Goal: Task Accomplishment & Management: Manage account settings

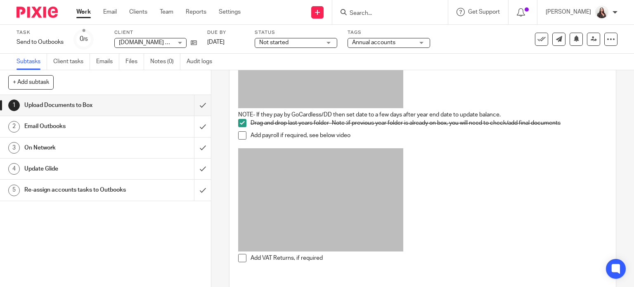
scroll to position [178, 0]
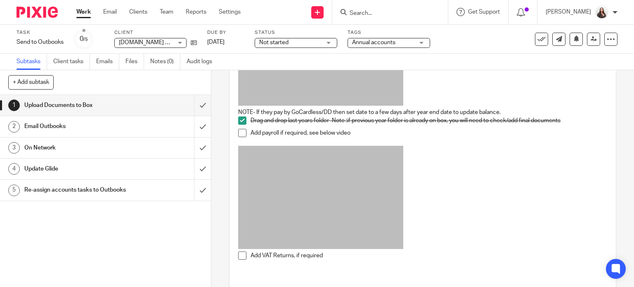
click at [240, 258] on span at bounding box center [242, 255] width 8 height 8
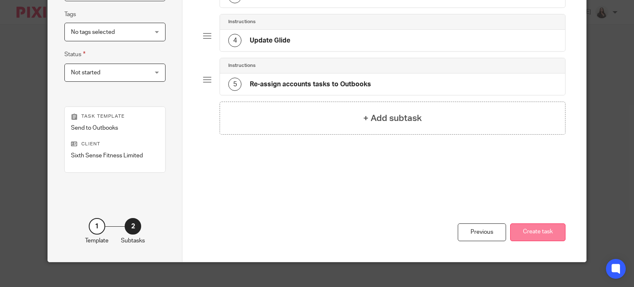
scroll to position [200, 0]
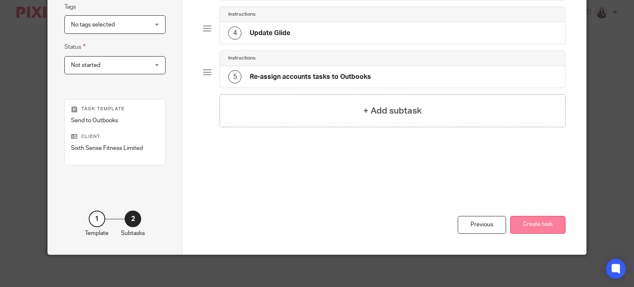
click at [536, 230] on button "Create task" at bounding box center [537, 225] width 55 height 18
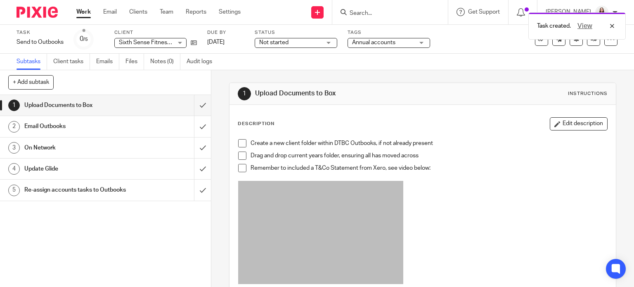
click at [238, 139] on span at bounding box center [242, 143] width 8 height 8
click at [239, 154] on span at bounding box center [242, 155] width 8 height 8
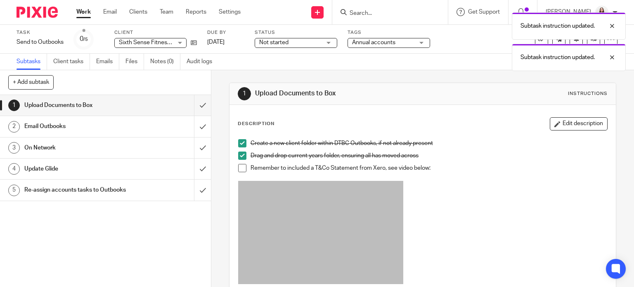
click at [240, 166] on span at bounding box center [242, 168] width 8 height 8
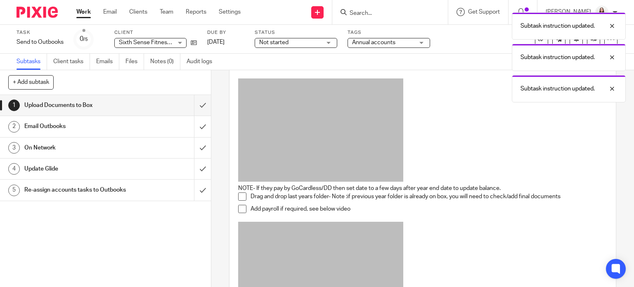
scroll to position [103, 0]
click at [240, 196] on span at bounding box center [242, 195] width 8 height 8
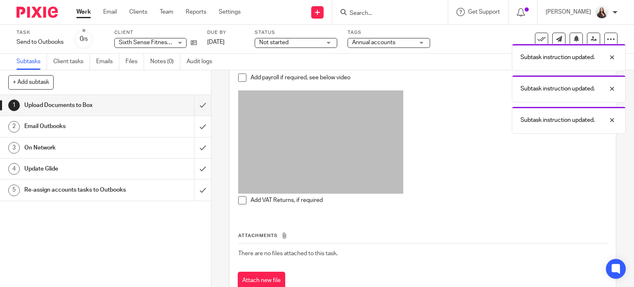
scroll to position [258, 0]
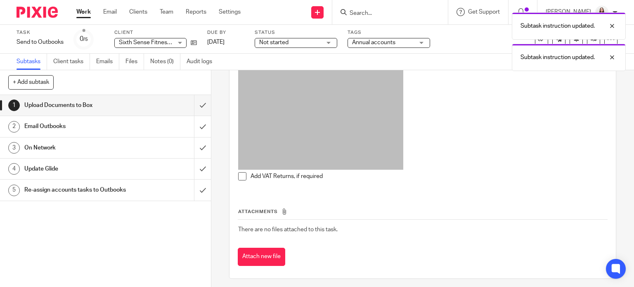
click at [240, 173] on span at bounding box center [242, 176] width 8 height 8
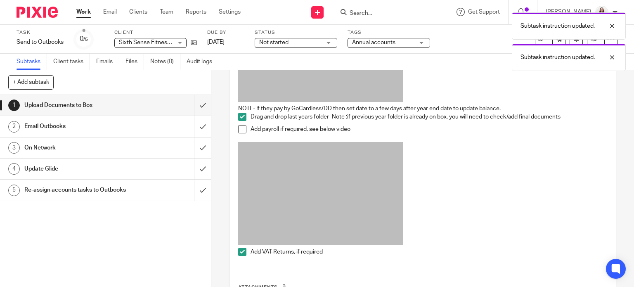
scroll to position [186, 0]
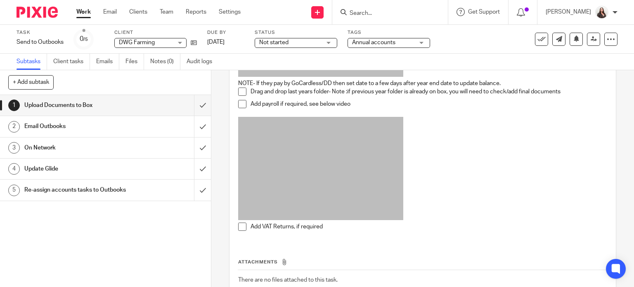
scroll to position [206, 0]
click at [607, 37] on icon at bounding box center [611, 39] width 8 height 8
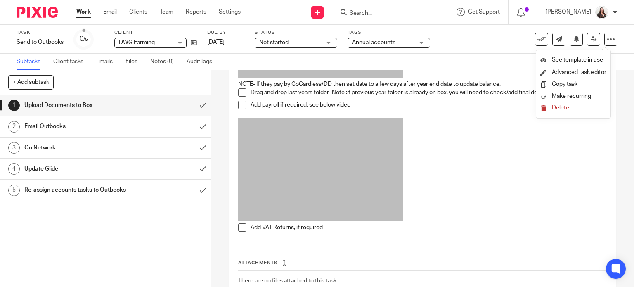
click at [567, 106] on span "Delete" at bounding box center [560, 108] width 17 height 6
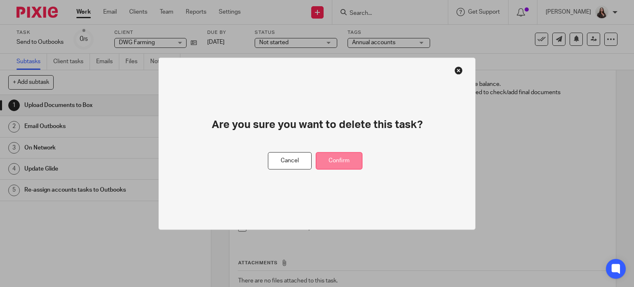
click at [347, 156] on button "Confirm" at bounding box center [339, 161] width 47 height 18
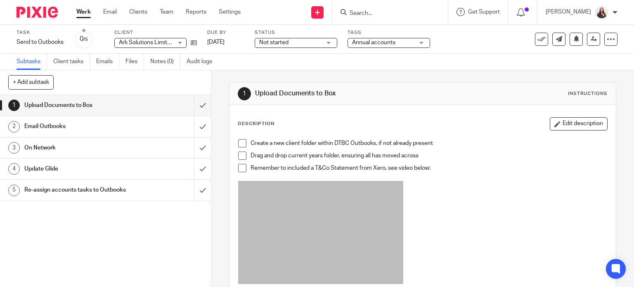
click at [239, 143] on span at bounding box center [242, 143] width 8 height 8
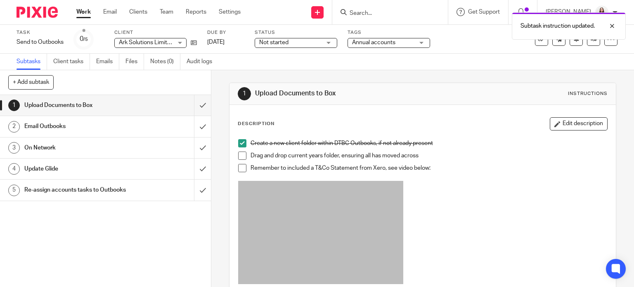
click at [239, 155] on span at bounding box center [242, 155] width 8 height 8
click at [238, 166] on span at bounding box center [242, 168] width 8 height 8
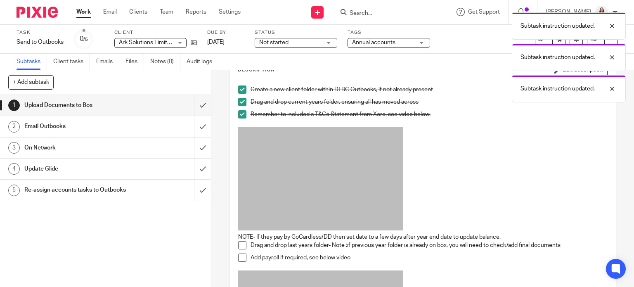
scroll to position [113, 0]
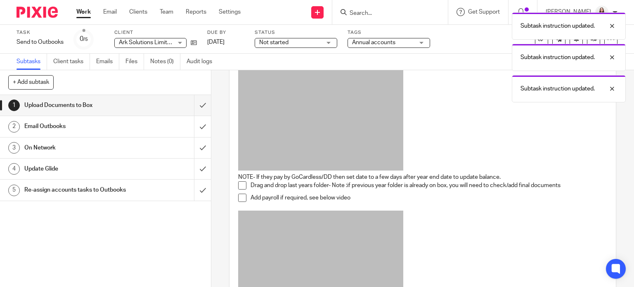
click at [238, 187] on span at bounding box center [242, 185] width 8 height 8
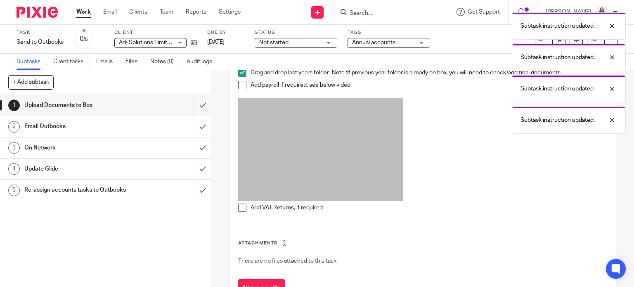
scroll to position [227, 0]
click at [238, 206] on span at bounding box center [242, 207] width 8 height 8
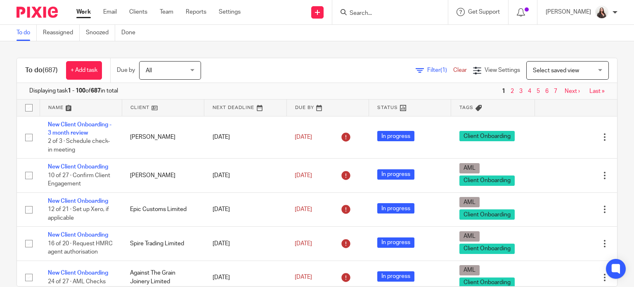
click at [385, 12] on input "Search" at bounding box center [386, 13] width 74 height 7
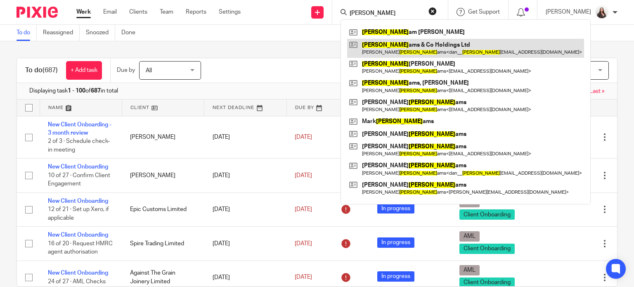
type input "willi"
click at [398, 49] on link at bounding box center [465, 48] width 237 height 19
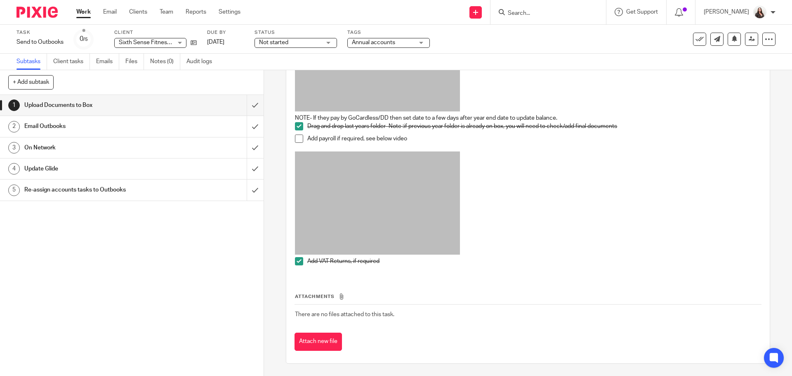
scroll to position [173, 0]
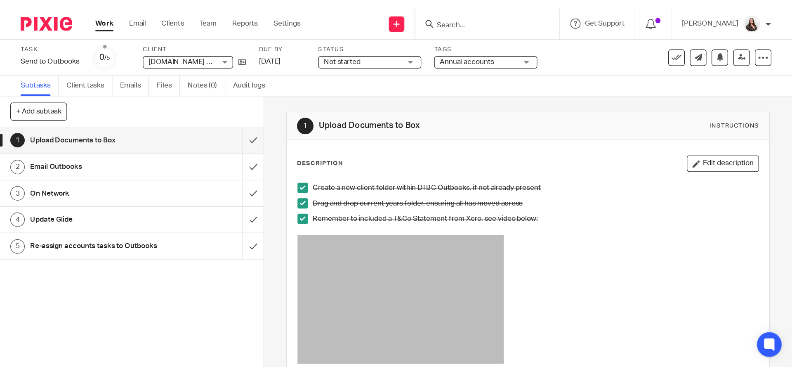
scroll to position [178, 0]
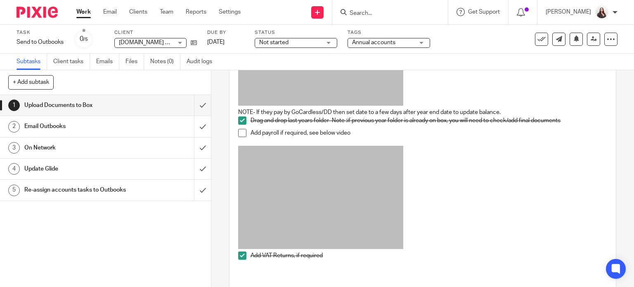
click at [238, 130] on span at bounding box center [242, 133] width 8 height 8
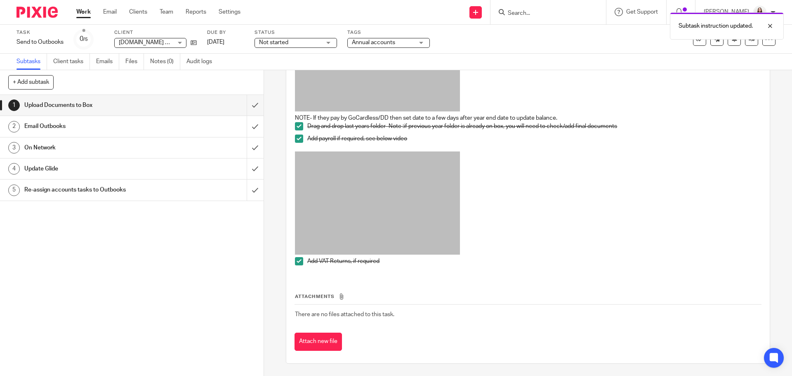
scroll to position [173, 0]
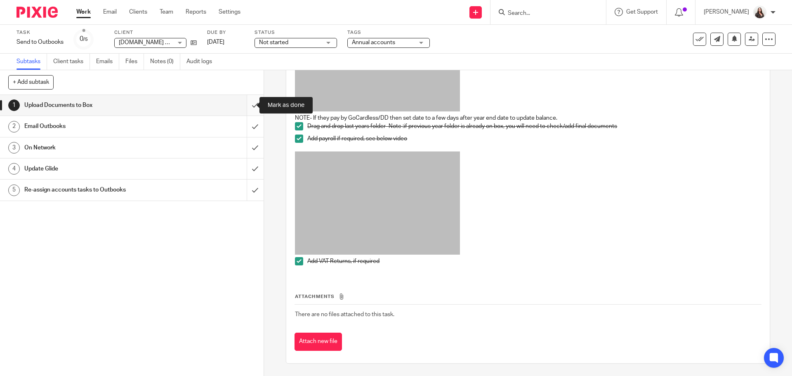
click at [245, 104] on input "submit" at bounding box center [132, 105] width 264 height 21
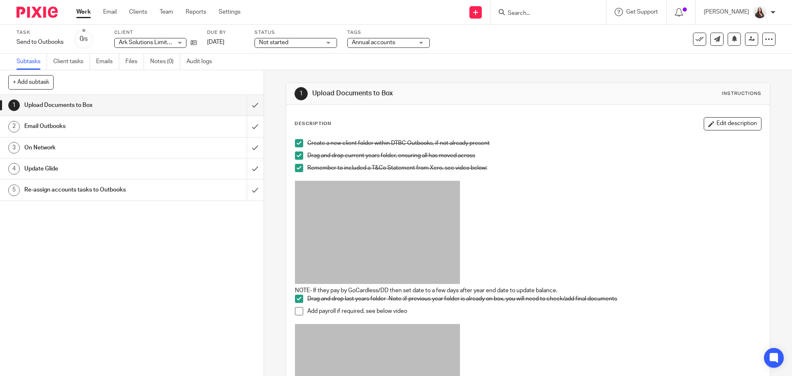
scroll to position [173, 0]
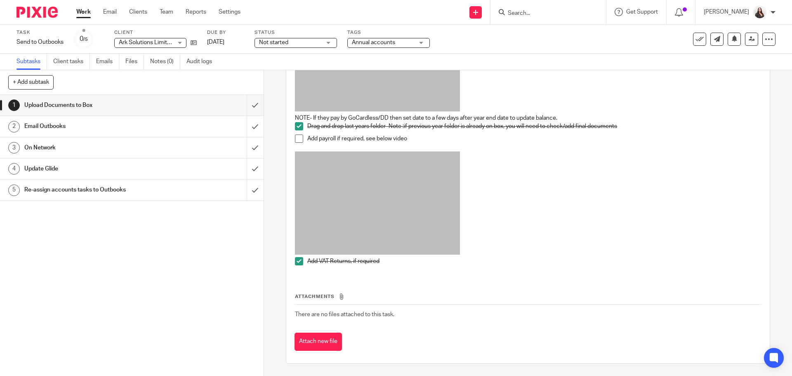
click at [295, 137] on span at bounding box center [299, 139] width 8 height 8
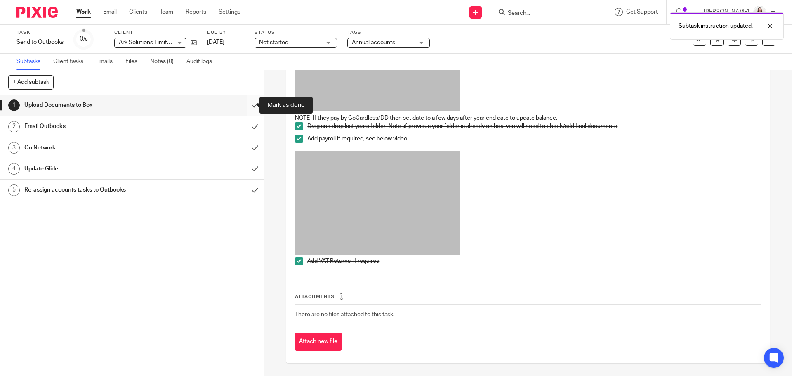
click at [249, 107] on input "submit" at bounding box center [132, 105] width 264 height 21
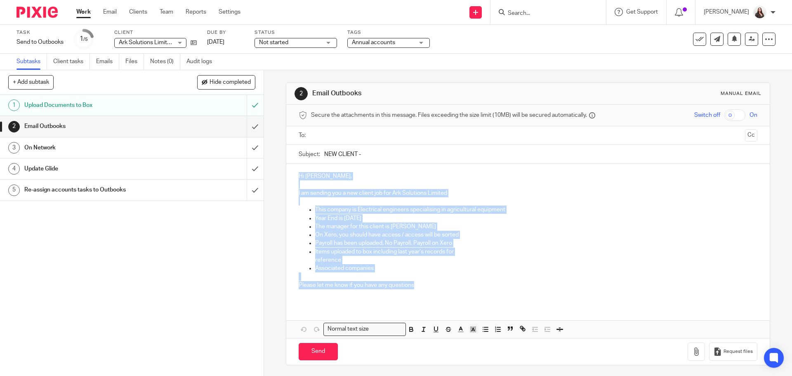
drag, startPoint x: 296, startPoint y: 176, endPoint x: 435, endPoint y: 284, distance: 175.8
click at [435, 284] on div "Hi [PERSON_NAME], I am sending you a new client job for Ark Solutions Limited T…" at bounding box center [527, 234] width 483 height 140
copy div "Hi [PERSON_NAME], I am sending you a new client job for Ark Solutions Limited T…"
click at [457, 253] on p "Items uploaded to box including last year’s records for" at bounding box center [536, 252] width 442 height 8
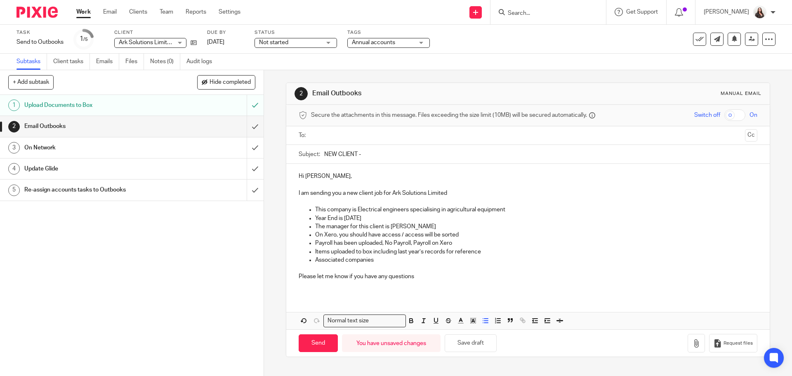
click at [375, 260] on p "Associated companies" at bounding box center [536, 260] width 442 height 8
drag, startPoint x: 312, startPoint y: 252, endPoint x: 509, endPoint y: 249, distance: 196.9
click at [509, 249] on ul "The manager for this client is [PERSON_NAME] On Xero, you should have access / …" at bounding box center [528, 243] width 459 height 42
click at [247, 125] on input "submit" at bounding box center [132, 126] width 264 height 21
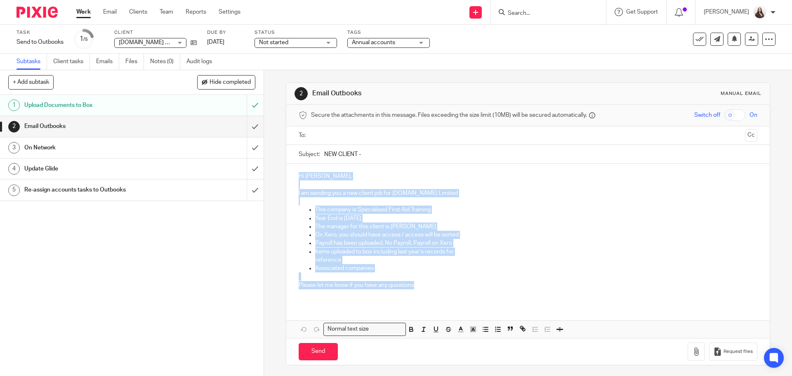
drag, startPoint x: 298, startPoint y: 175, endPoint x: 431, endPoint y: 284, distance: 171.9
click at [431, 284] on div "Hi Chanchal, I am sending you a new client job for Anubis.Uk Limited This compa…" at bounding box center [527, 234] width 483 height 140
copy div "Hi Chanchal, I am sending you a new client job for Anubis.Uk Limited This compa…"
click at [395, 168] on div "Hi Chanchal, I am sending you a new client job for Anubis.Uk Limited This compa…" at bounding box center [527, 234] width 483 height 140
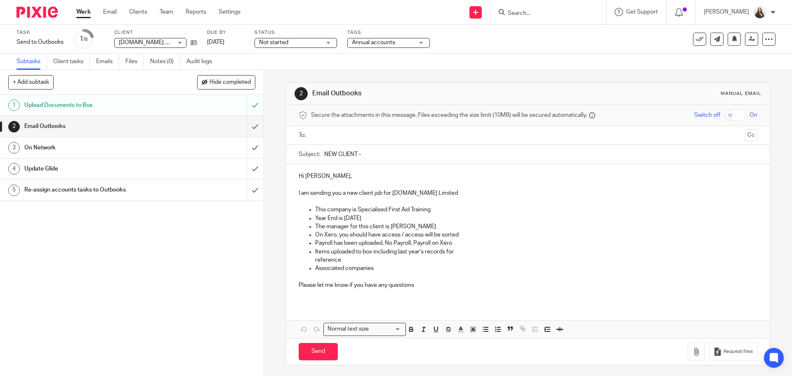
drag, startPoint x: 453, startPoint y: 243, endPoint x: 470, endPoint y: 234, distance: 19.2
click at [453, 243] on p "Payroll has been uploaded, No Payroll, Payroll on Xero" at bounding box center [536, 243] width 442 height 8
click at [461, 234] on p "On Xero, you should have access / access will be sorted" at bounding box center [536, 235] width 442 height 8
click at [461, 253] on p "Items uploaded to box including last year’s records for" at bounding box center [536, 252] width 442 height 8
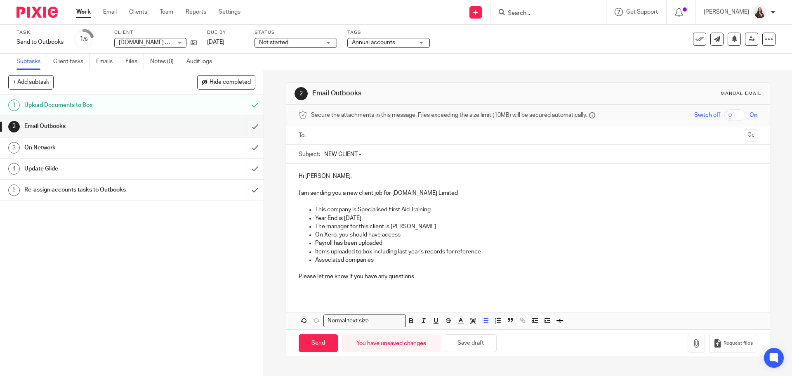
click at [380, 260] on p "Associated companies" at bounding box center [536, 260] width 442 height 8
click at [407, 261] on p "Associated companies, none" at bounding box center [536, 260] width 442 height 8
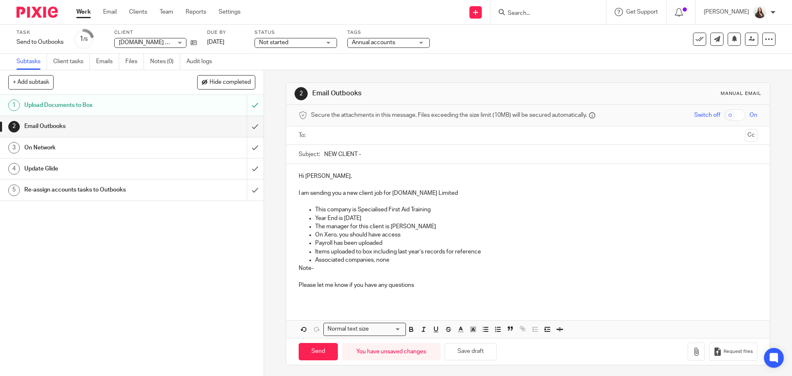
click at [321, 267] on p "Note-" at bounding box center [528, 268] width 459 height 8
click at [392, 258] on p "Associated companies, none" at bounding box center [536, 260] width 442 height 8
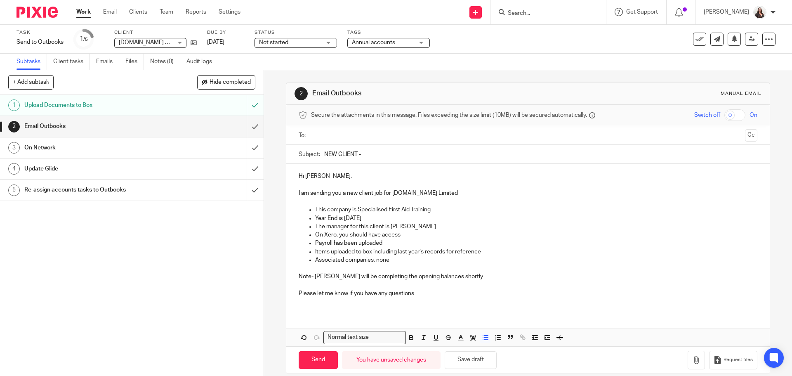
click at [370, 154] on input "NEW CLIENT -" at bounding box center [540, 154] width 433 height 19
type input "NEW CLIENT - Anubis Limited"
click at [347, 136] on input "text" at bounding box center [528, 135] width 428 height 9
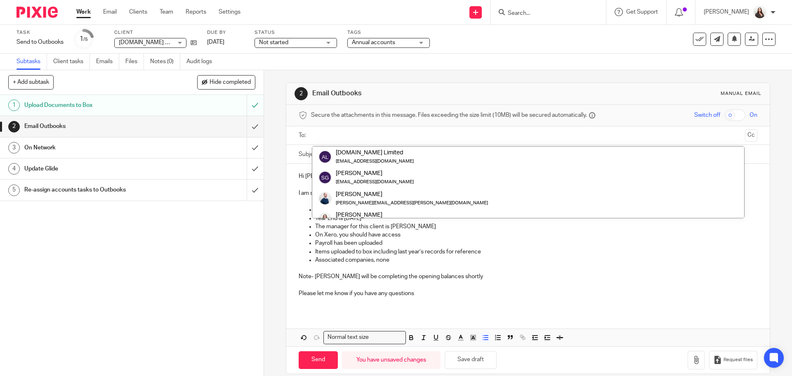
click at [347, 136] on input "text" at bounding box center [528, 135] width 428 height 9
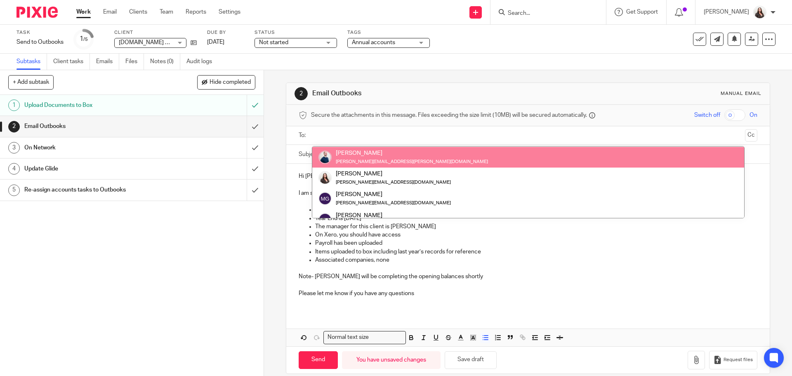
click at [316, 136] on input "text" at bounding box center [528, 135] width 428 height 9
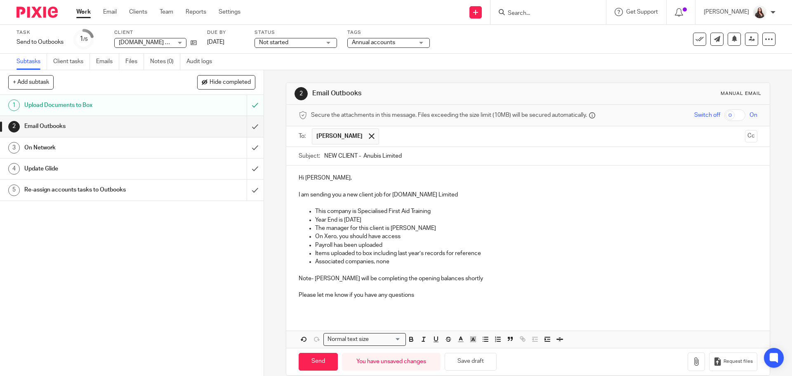
click at [492, 299] on p at bounding box center [528, 303] width 459 height 8
click at [369, 137] on span at bounding box center [371, 135] width 5 height 5
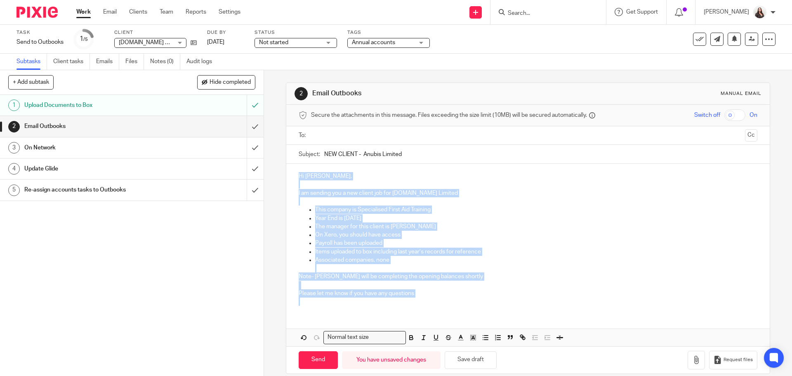
drag, startPoint x: 298, startPoint y: 175, endPoint x: 507, endPoint y: 298, distance: 243.3
click at [507, 298] on div "Hi Chanchal, I am sending you a new client job for Anubis.Uk Limited This compa…" at bounding box center [527, 238] width 483 height 148
copy div "Hi Chanchal, I am sending you a new client job for Anubis.Uk Limited This compa…"
drag, startPoint x: 247, startPoint y: 127, endPoint x: 238, endPoint y: 124, distance: 9.4
click at [247, 127] on input "submit" at bounding box center [132, 126] width 264 height 21
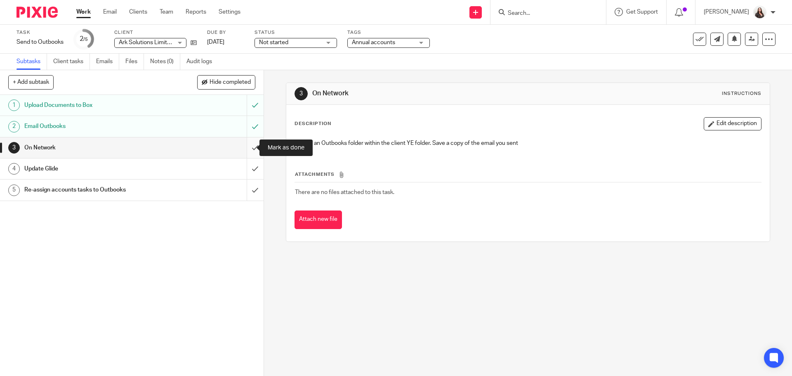
click at [247, 146] on input "submit" at bounding box center [132, 147] width 264 height 21
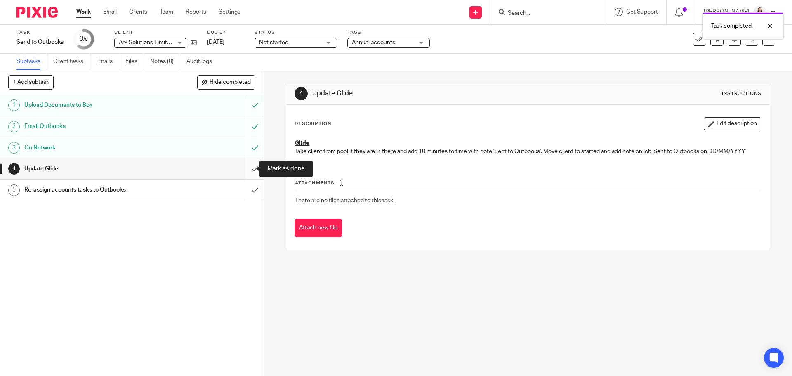
click at [250, 170] on input "submit" at bounding box center [132, 168] width 264 height 21
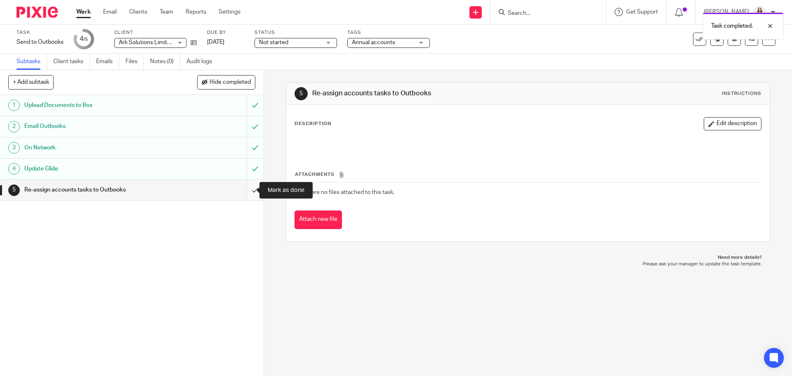
click at [246, 191] on input "submit" at bounding box center [132, 190] width 264 height 21
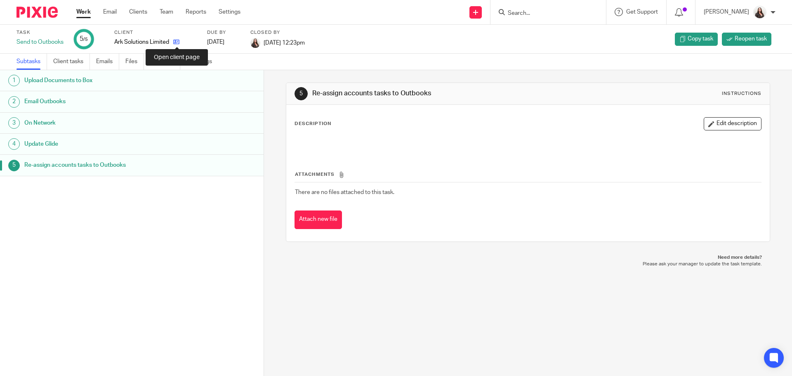
click at [176, 42] on icon at bounding box center [176, 42] width 6 height 6
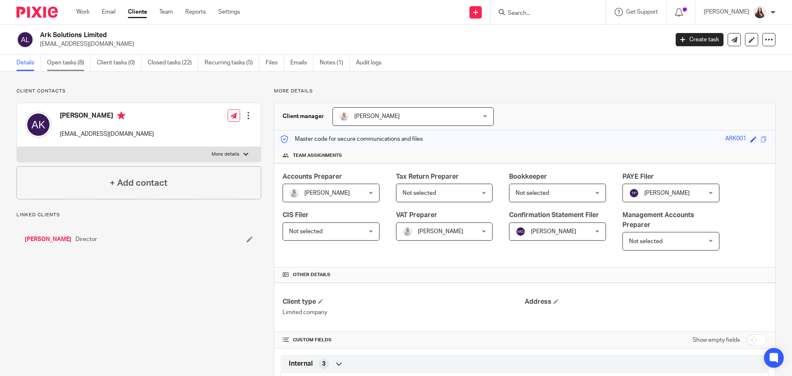
click at [65, 66] on link "Open tasks (8)" at bounding box center [69, 63] width 44 height 16
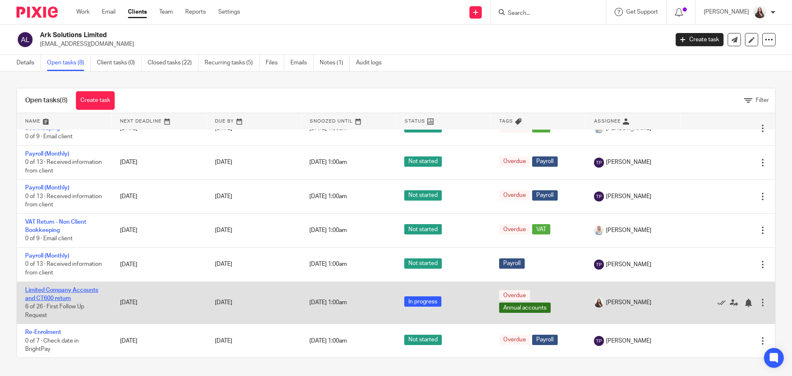
scroll to position [52, 0]
click at [80, 291] on link "Limited Company Accounts and CT600 return" at bounding box center [61, 294] width 73 height 14
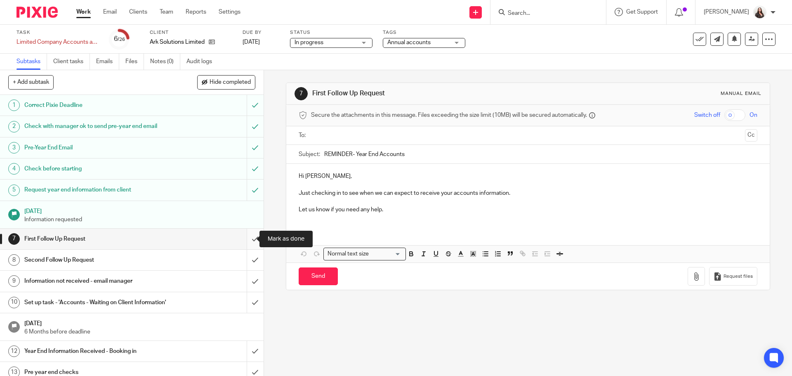
click at [245, 242] on input "submit" at bounding box center [132, 239] width 264 height 21
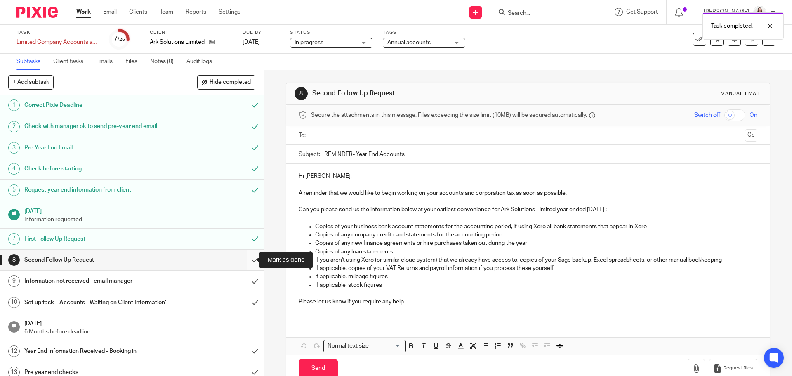
click at [246, 261] on input "submit" at bounding box center [132, 260] width 264 height 21
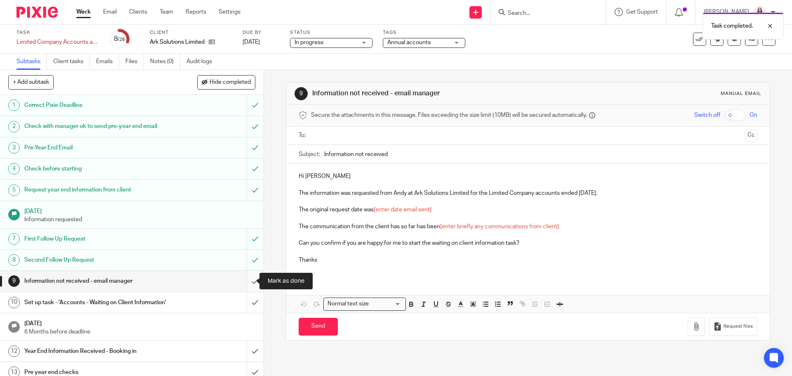
click at [249, 281] on input "submit" at bounding box center [132, 281] width 264 height 21
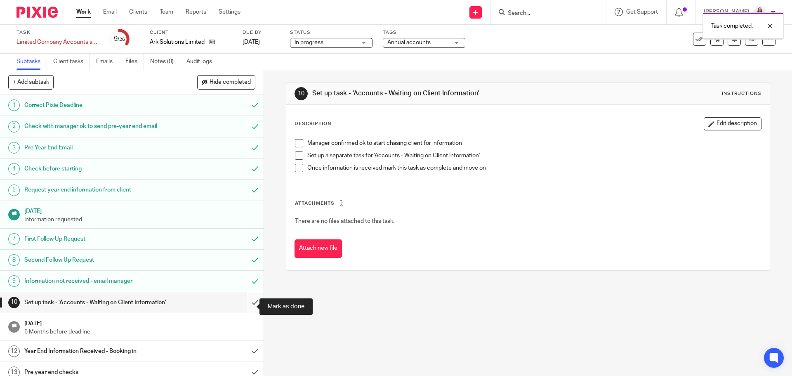
click at [250, 308] on input "submit" at bounding box center [132, 302] width 264 height 21
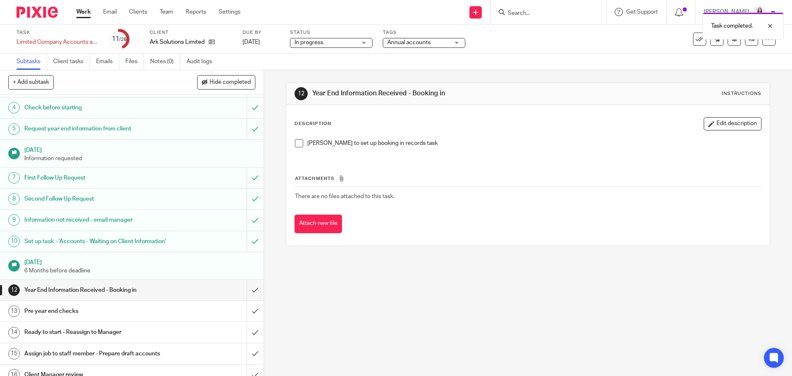
scroll to position [93, 0]
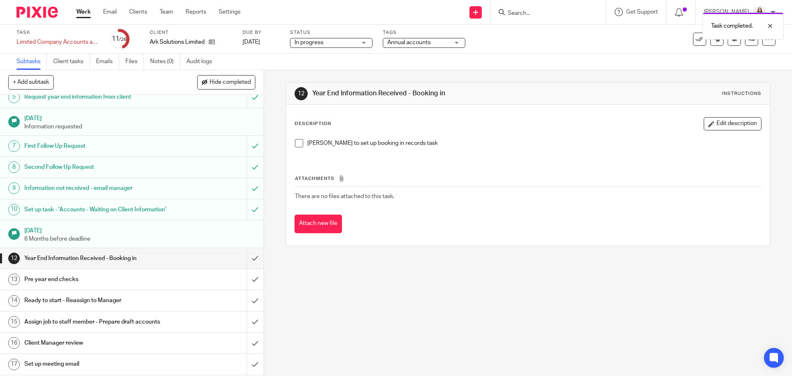
click at [299, 142] on span at bounding box center [299, 143] width 8 height 8
click at [249, 266] on input "submit" at bounding box center [132, 258] width 264 height 21
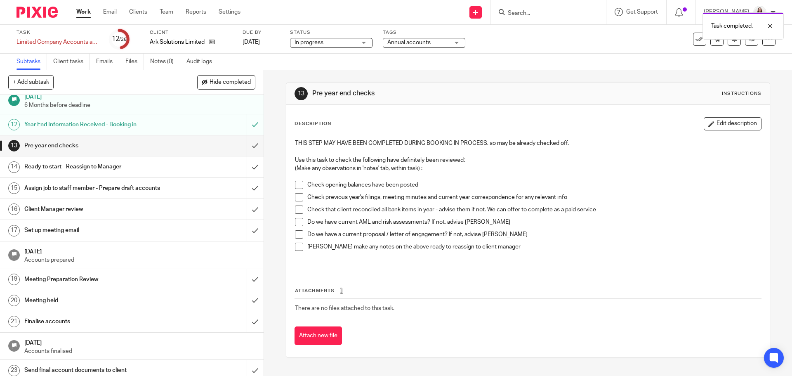
scroll to position [227, 0]
click at [248, 151] on input "submit" at bounding box center [132, 145] width 264 height 21
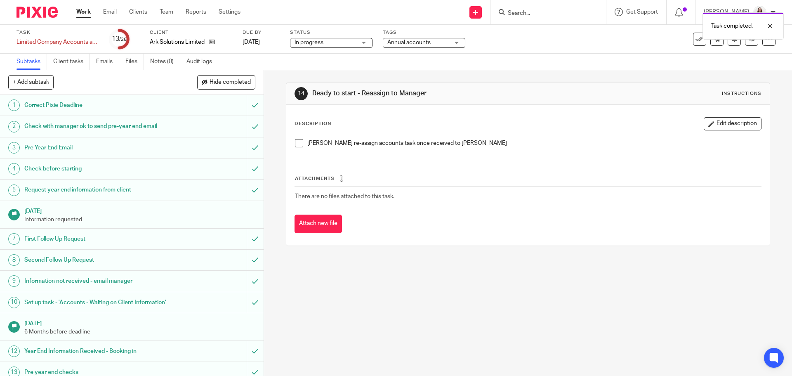
click at [297, 142] on span at bounding box center [299, 143] width 8 height 8
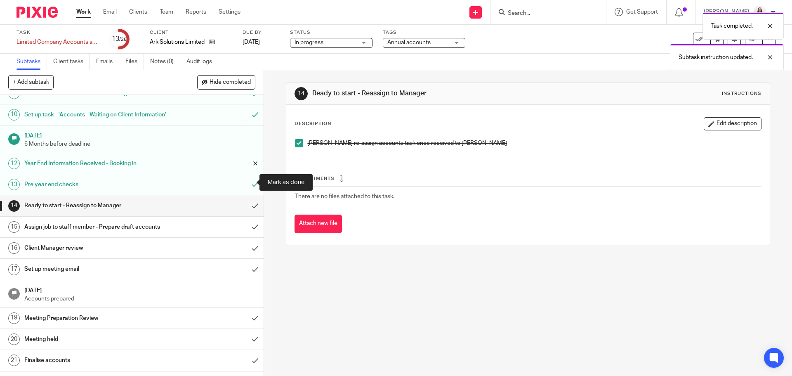
scroll to position [248, 0]
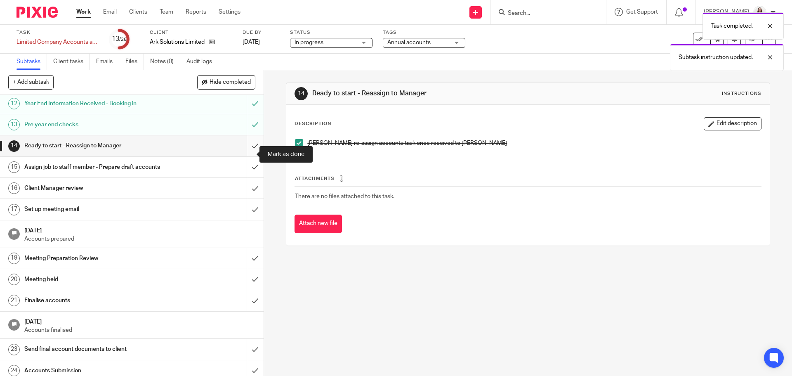
click at [247, 155] on input "submit" at bounding box center [132, 145] width 264 height 21
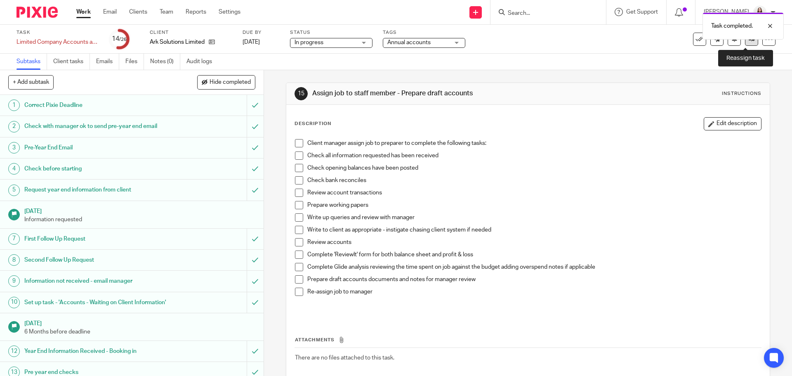
click at [750, 43] on link at bounding box center [751, 39] width 13 height 13
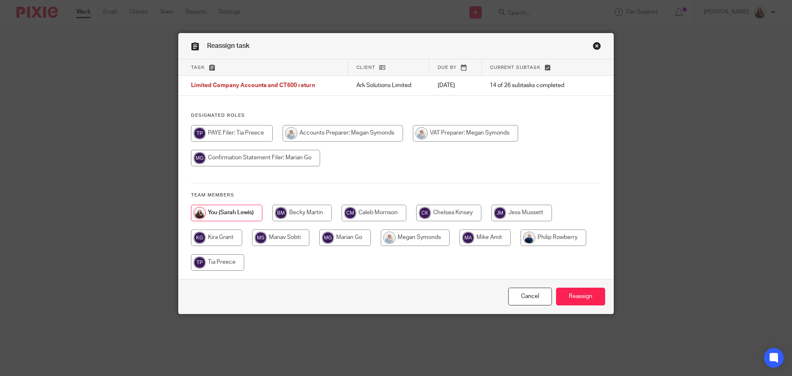
click at [482, 236] on input "radio" at bounding box center [485, 237] width 51 height 17
radio input "true"
click at [577, 296] on input "Reassign" at bounding box center [580, 297] width 49 height 18
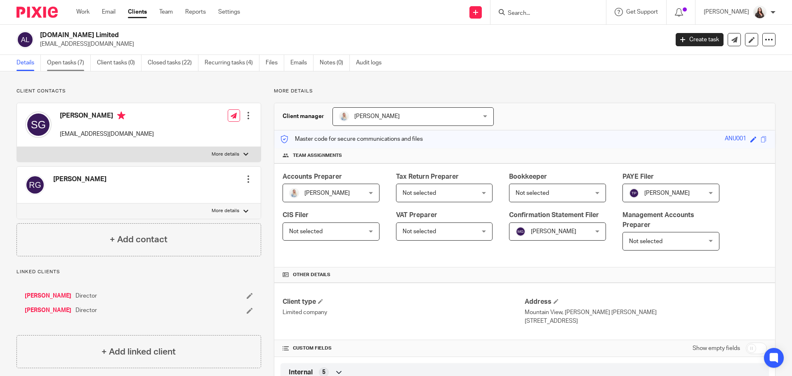
click at [65, 66] on link "Open tasks (7)" at bounding box center [69, 63] width 44 height 16
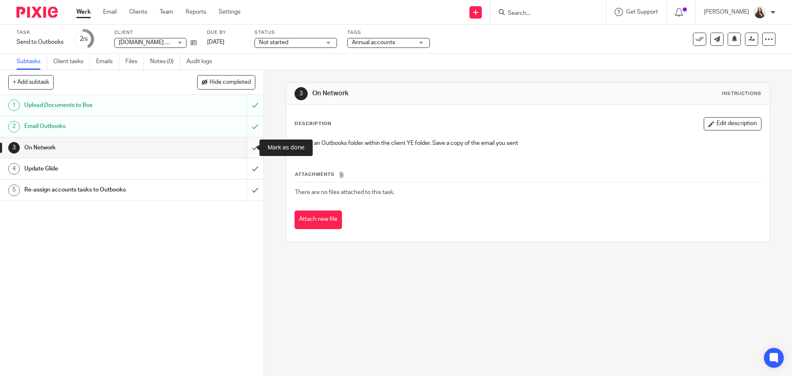
click at [249, 145] on input "submit" at bounding box center [132, 147] width 264 height 21
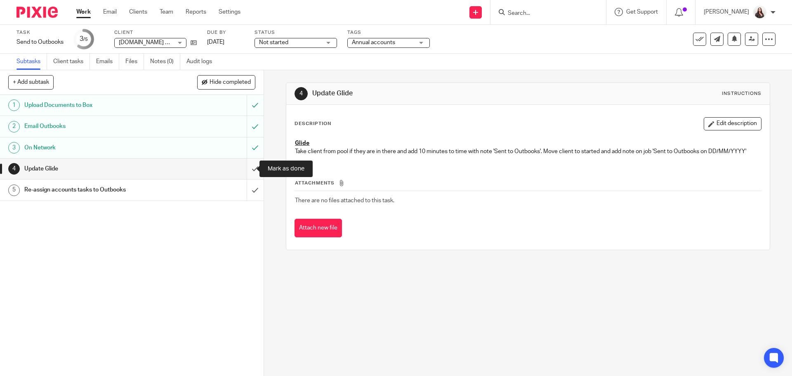
click at [246, 169] on input "submit" at bounding box center [132, 168] width 264 height 21
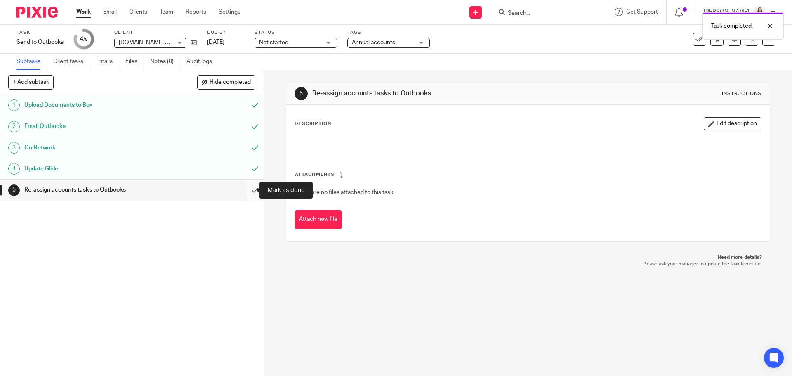
click at [245, 191] on input "submit" at bounding box center [132, 190] width 264 height 21
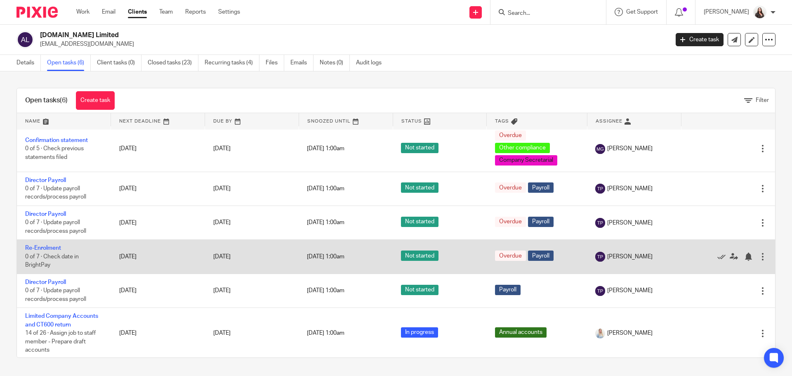
scroll to position [5, 0]
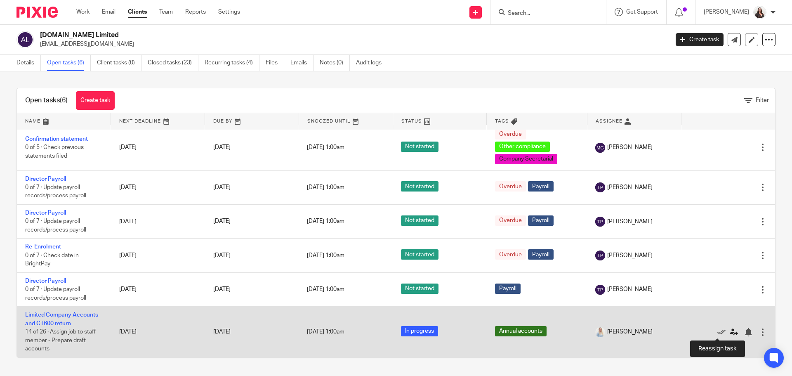
click at [730, 330] on icon at bounding box center [734, 332] width 8 height 8
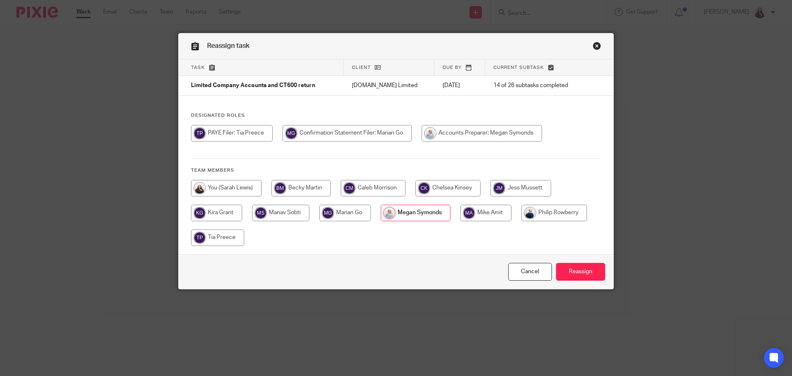
click at [485, 212] on input "radio" at bounding box center [486, 213] width 51 height 17
radio input "true"
click at [586, 273] on input "Reassign" at bounding box center [580, 272] width 49 height 18
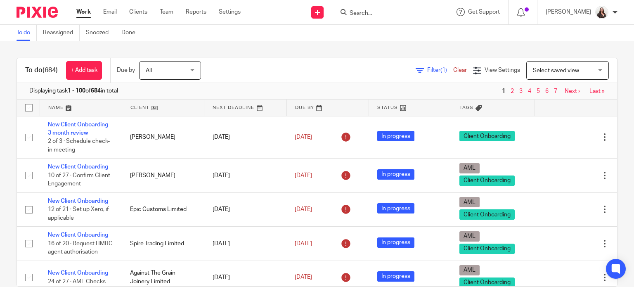
click at [407, 17] on div at bounding box center [390, 12] width 116 height 24
click at [368, 11] on input "Search" at bounding box center [386, 13] width 74 height 7
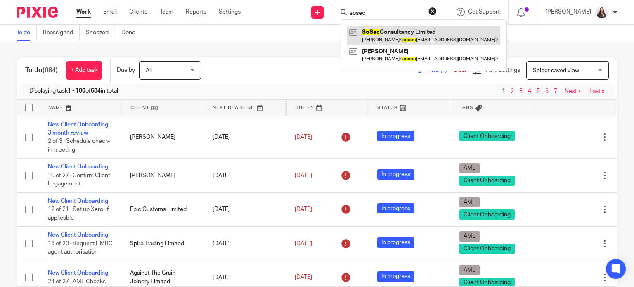
type input "sosec"
click at [397, 31] on link at bounding box center [423, 35] width 153 height 19
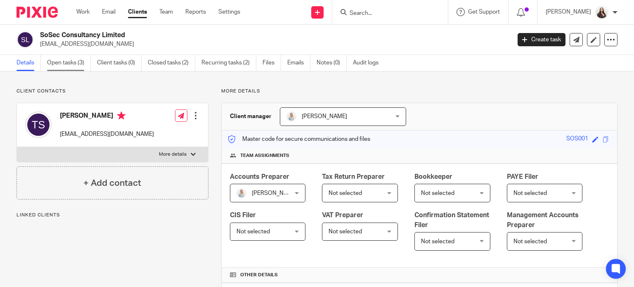
click at [74, 60] on link "Open tasks (3)" at bounding box center [69, 63] width 44 height 16
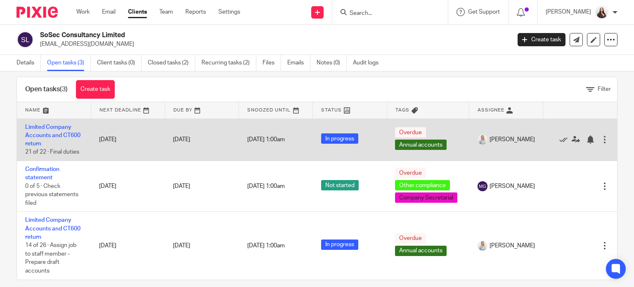
scroll to position [21, 0]
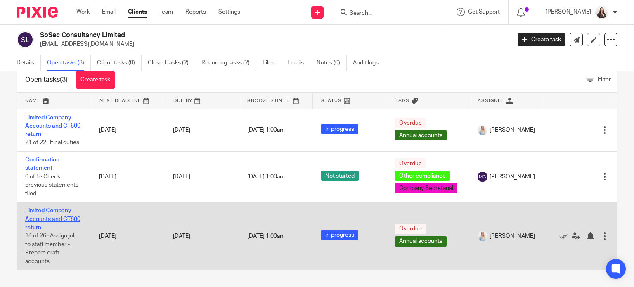
click at [44, 217] on link "Limited Company Accounts and CT600 return" at bounding box center [52, 219] width 55 height 23
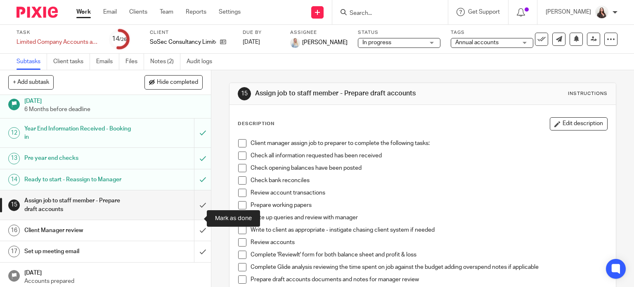
scroll to position [113, 0]
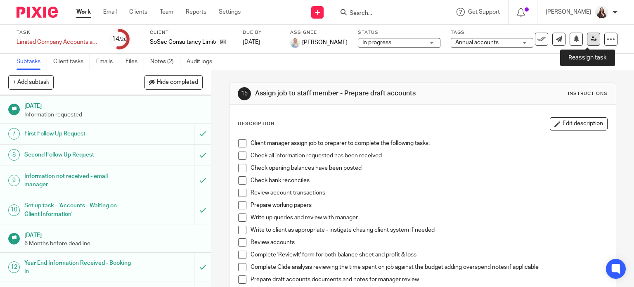
click at [587, 42] on link at bounding box center [593, 39] width 13 height 13
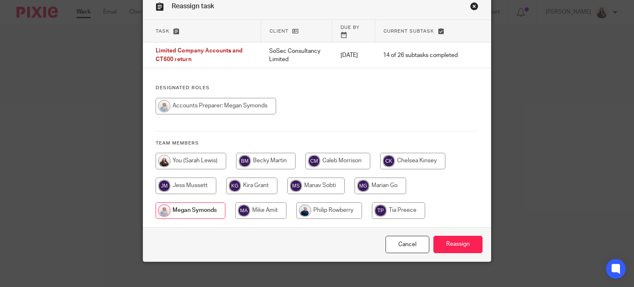
scroll to position [41, 0]
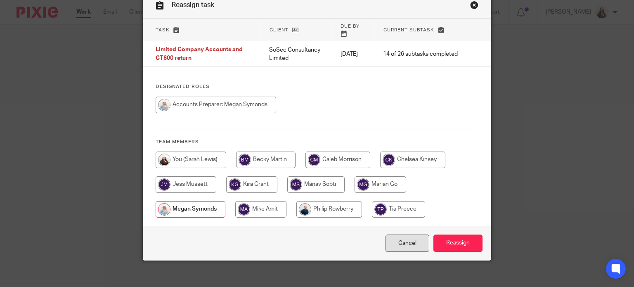
click at [406, 241] on link "Cancel" at bounding box center [407, 243] width 44 height 18
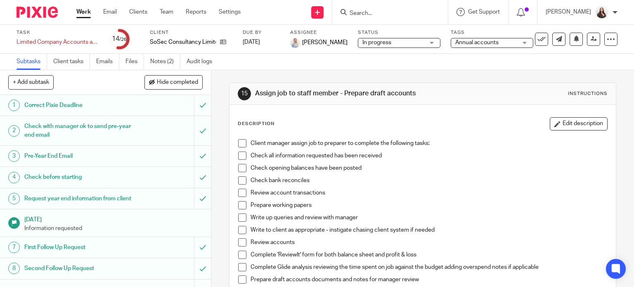
click at [370, 11] on input "Search" at bounding box center [386, 13] width 74 height 7
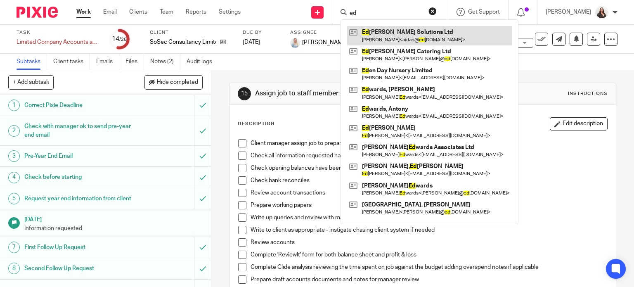
type input "ed"
click at [414, 35] on link at bounding box center [429, 35] width 165 height 19
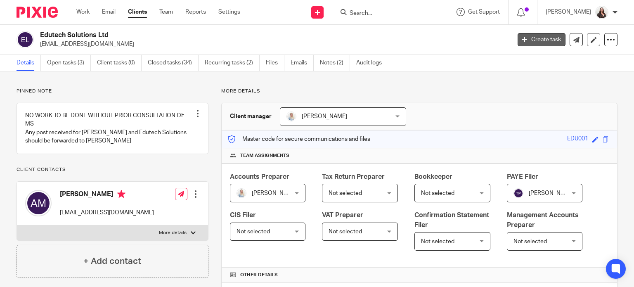
click at [536, 38] on link "Create task" at bounding box center [542, 39] width 48 height 13
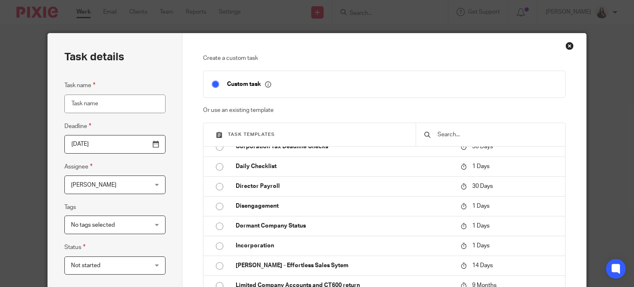
scroll to position [320, 0]
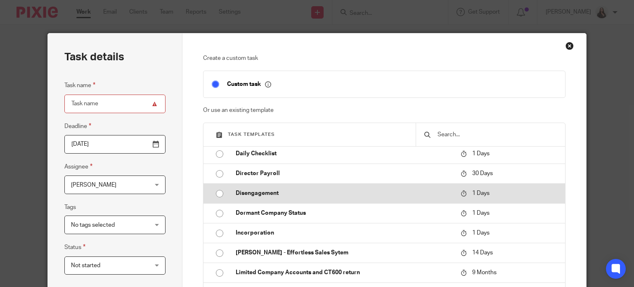
click at [257, 197] on p "Disengagement" at bounding box center [344, 193] width 217 height 8
type input "2025-08-14"
type input "Disengagement"
checkbox input "false"
radio input "true"
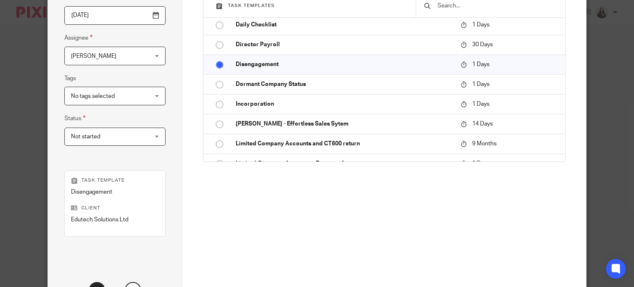
scroll to position [155, 0]
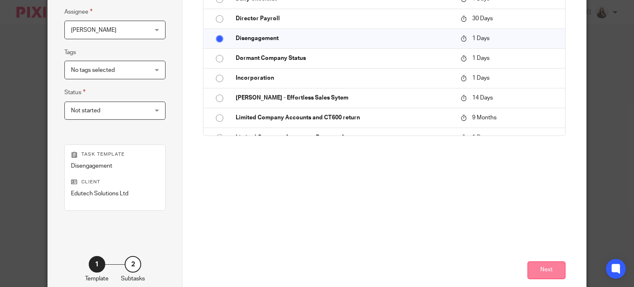
click at [558, 273] on button "Next" at bounding box center [546, 270] width 38 height 18
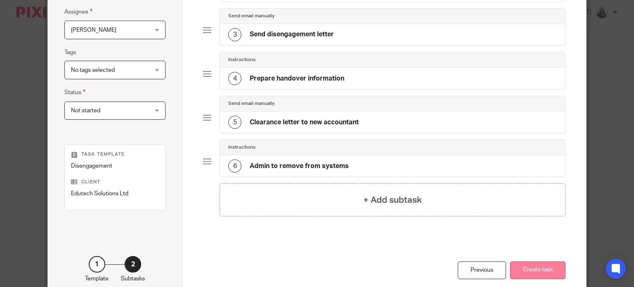
click at [553, 275] on button "Create task" at bounding box center [537, 270] width 55 height 18
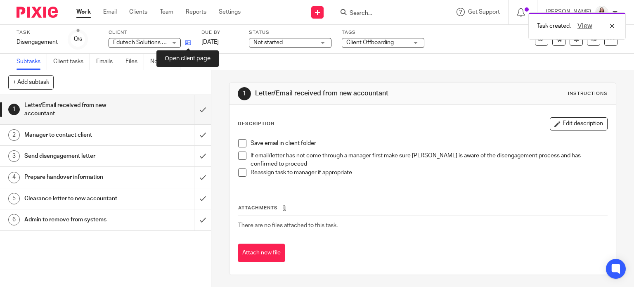
click at [187, 41] on icon at bounding box center [188, 43] width 6 height 6
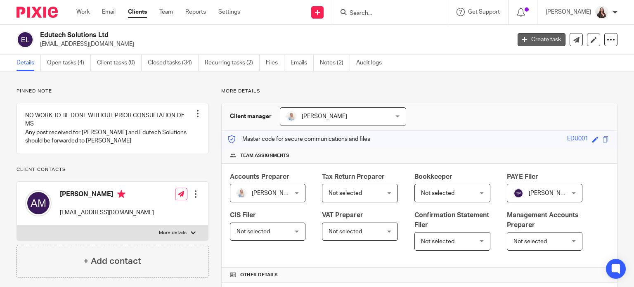
click at [547, 36] on link "Create task" at bounding box center [542, 39] width 48 height 13
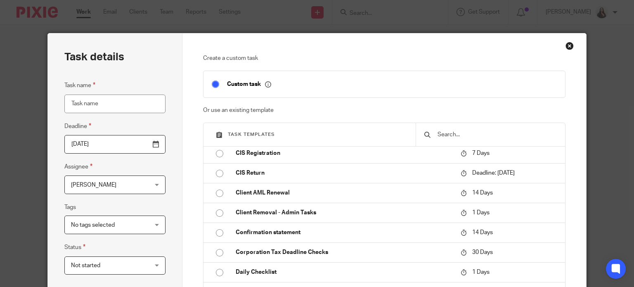
scroll to position [227, 0]
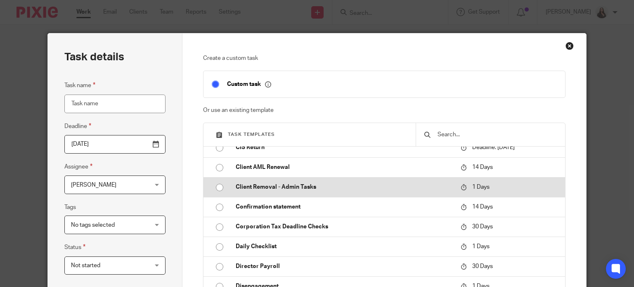
click at [310, 191] on p "Client Removal - Admin Tasks" at bounding box center [344, 187] width 217 height 8
type input "[DATE]"
type input "Client Removal - Admin Tasks"
checkbox input "false"
radio input "true"
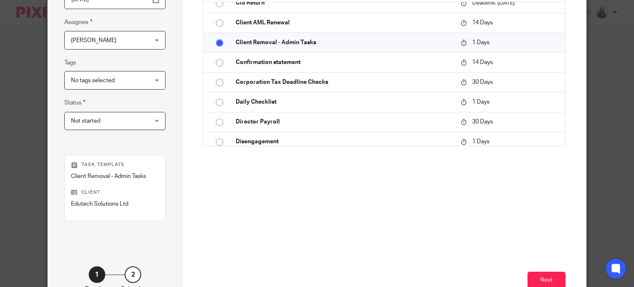
scroll to position [200, 0]
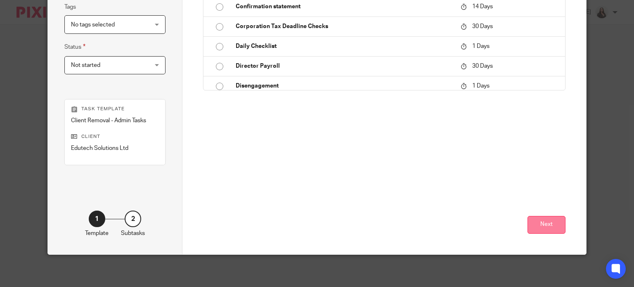
click at [546, 228] on button "Next" at bounding box center [546, 225] width 38 height 18
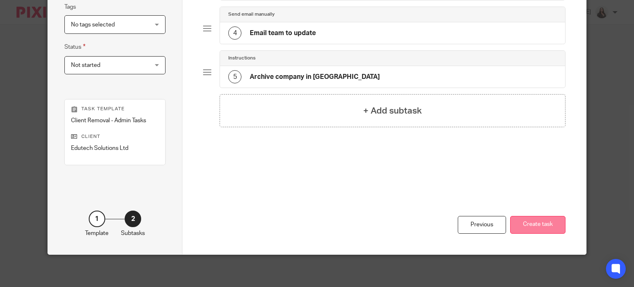
click at [536, 225] on button "Create task" at bounding box center [537, 225] width 55 height 18
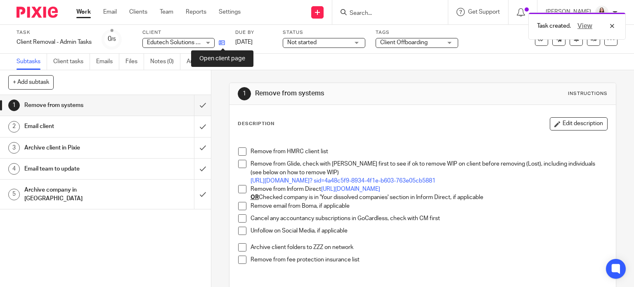
click at [222, 43] on icon at bounding box center [222, 43] width 6 height 6
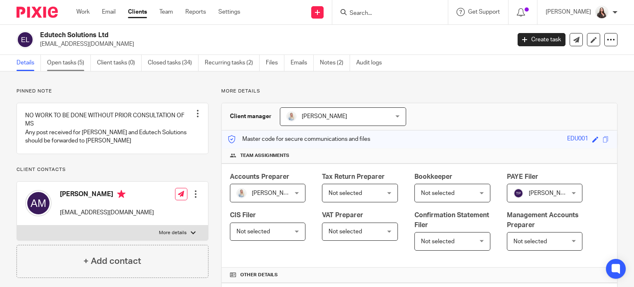
click at [65, 63] on link "Open tasks (5)" at bounding box center [69, 63] width 44 height 16
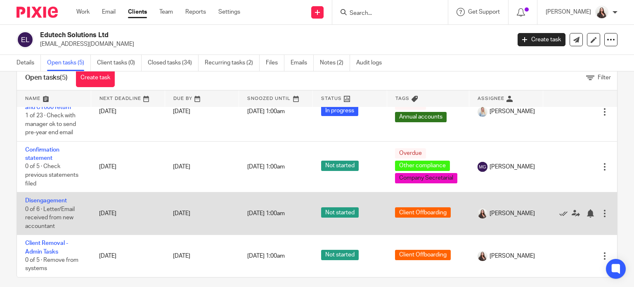
scroll to position [29, 0]
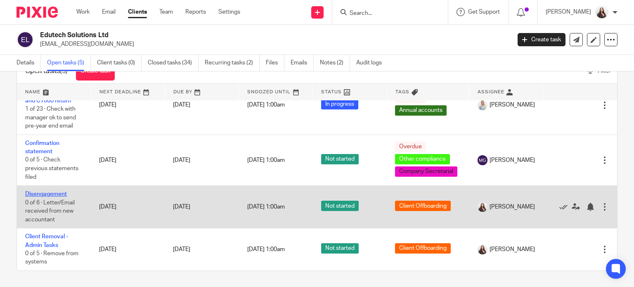
click at [33, 191] on link "Disengagement" at bounding box center [46, 194] width 42 height 6
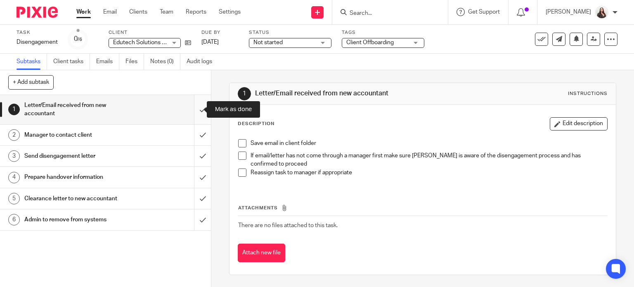
click at [194, 109] on input "submit" at bounding box center [105, 109] width 211 height 29
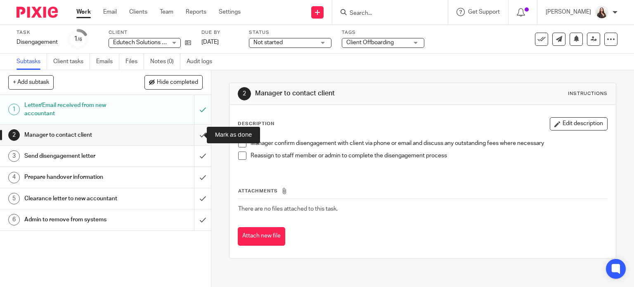
click at [192, 133] on input "submit" at bounding box center [105, 135] width 211 height 21
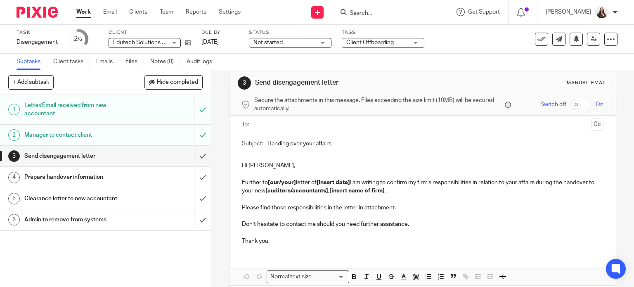
scroll to position [7, 0]
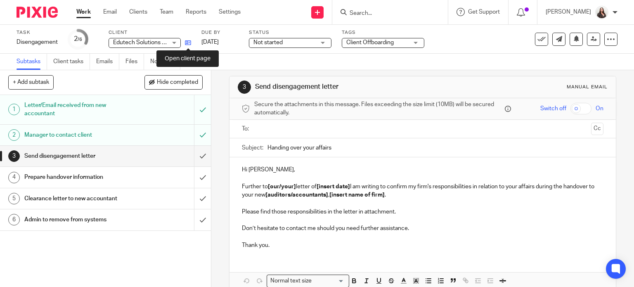
click at [188, 43] on icon at bounding box center [188, 43] width 6 height 6
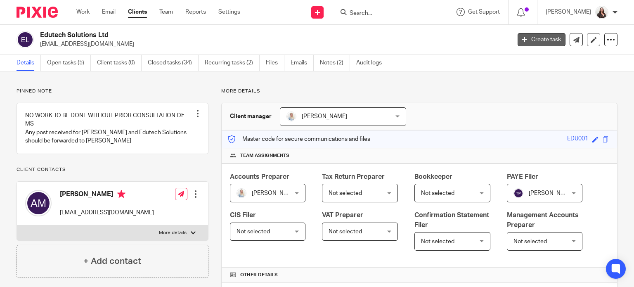
click at [541, 39] on link "Create task" at bounding box center [542, 39] width 48 height 13
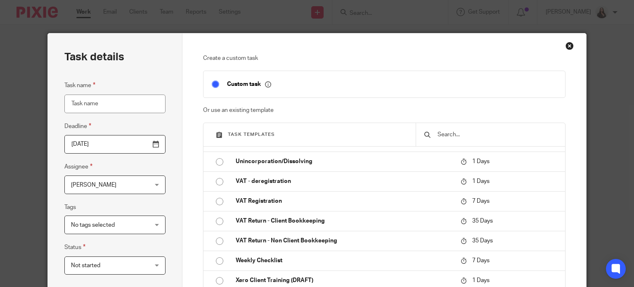
scroll to position [1035, 0]
click at [566, 43] on div "Close this dialog window" at bounding box center [569, 46] width 8 height 8
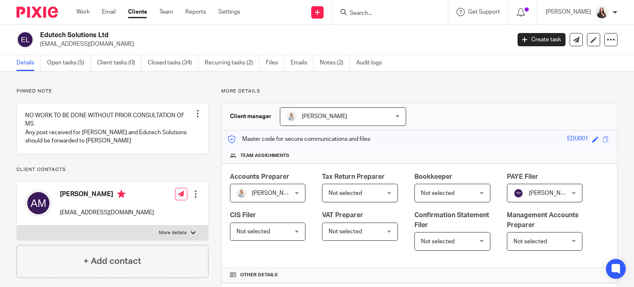
click at [372, 12] on input "Search" at bounding box center [386, 13] width 74 height 7
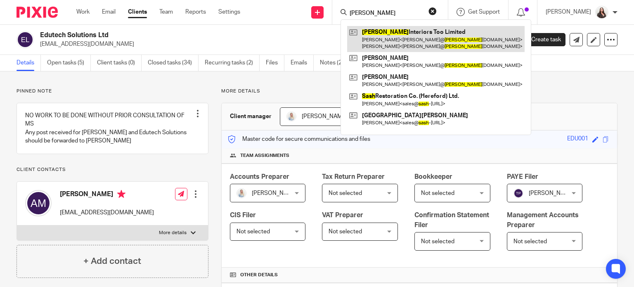
type input "sasha"
click at [410, 38] on link at bounding box center [435, 39] width 177 height 26
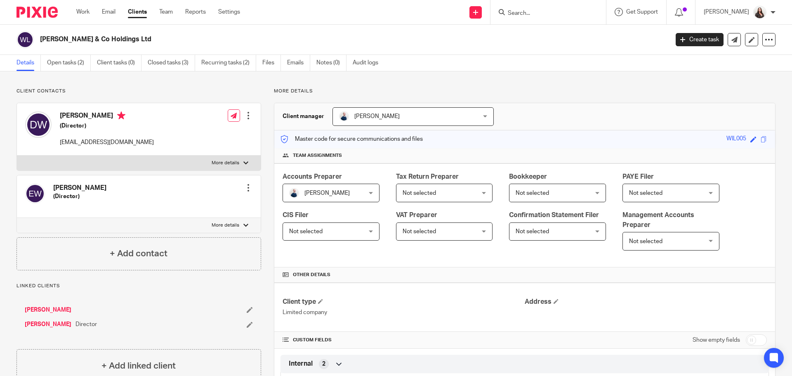
click at [536, 15] on input "Search" at bounding box center [544, 13] width 74 height 7
